Goal: Task Accomplishment & Management: Manage account settings

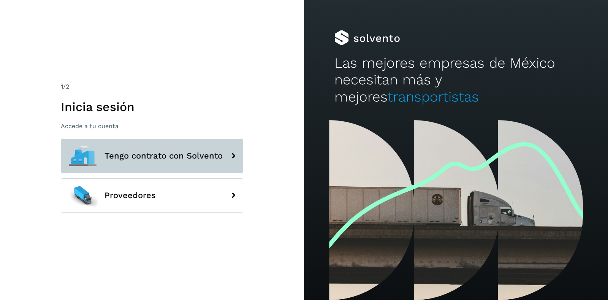
click at [127, 155] on span "Tengo contrato con Solvento" at bounding box center [164, 155] width 118 height 9
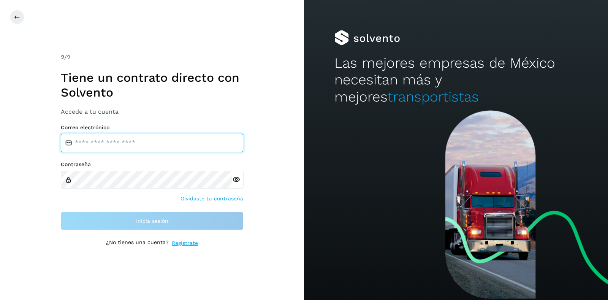
click at [153, 141] on input "email" at bounding box center [152, 143] width 183 height 18
type input "**********"
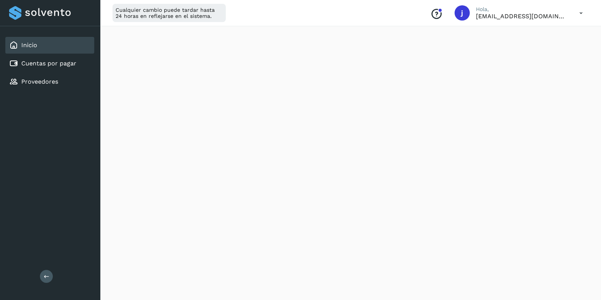
scroll to position [143, 0]
click at [580, 12] on icon at bounding box center [581, 13] width 16 height 16
click at [535, 47] on div "Cerrar sesión" at bounding box center [543, 49] width 90 height 14
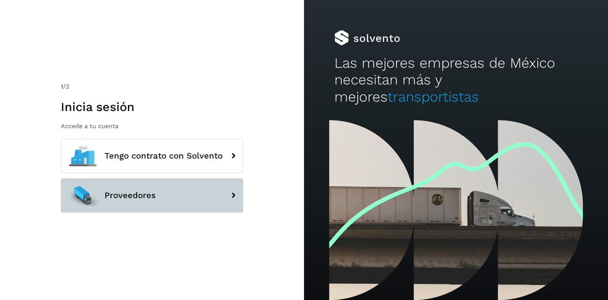
click at [125, 198] on span "Proveedores" at bounding box center [130, 195] width 51 height 9
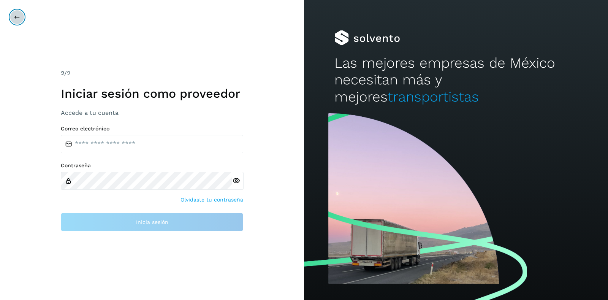
click at [14, 18] on icon at bounding box center [17, 17] width 6 height 6
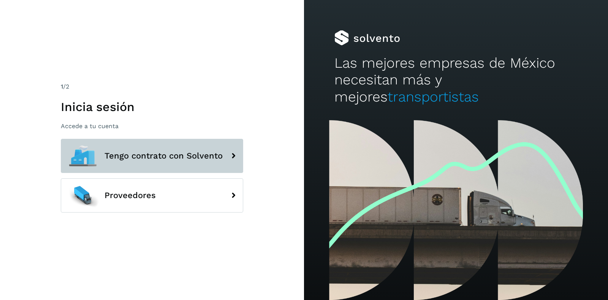
click at [142, 145] on button "Tengo contrato con Solvento" at bounding box center [152, 156] width 183 height 34
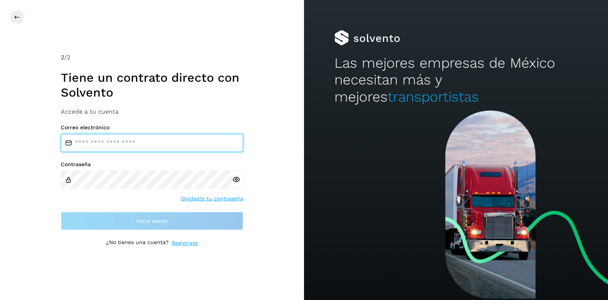
click at [137, 150] on input "email" at bounding box center [152, 143] width 183 height 18
type input "**********"
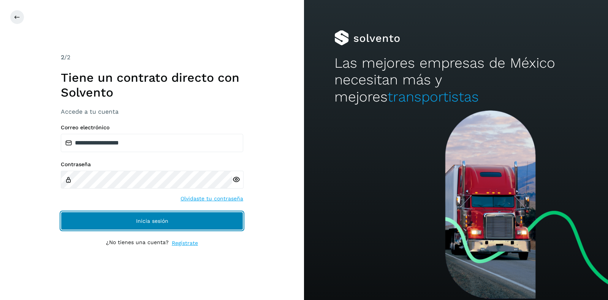
click at [176, 221] on button "Inicia sesión" at bounding box center [152, 221] width 183 height 18
